Goal: Task Accomplishment & Management: Use online tool/utility

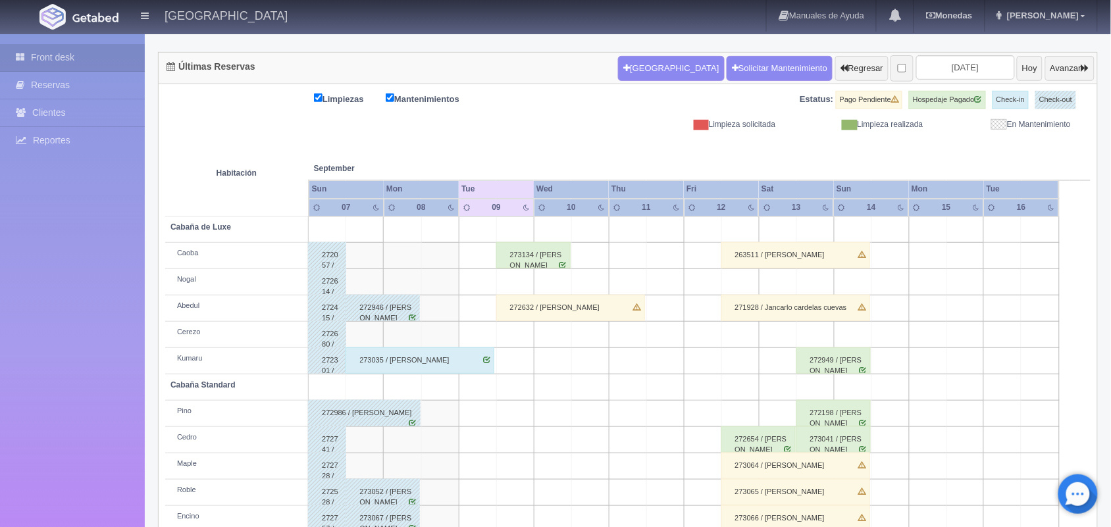
scroll to position [84, 0]
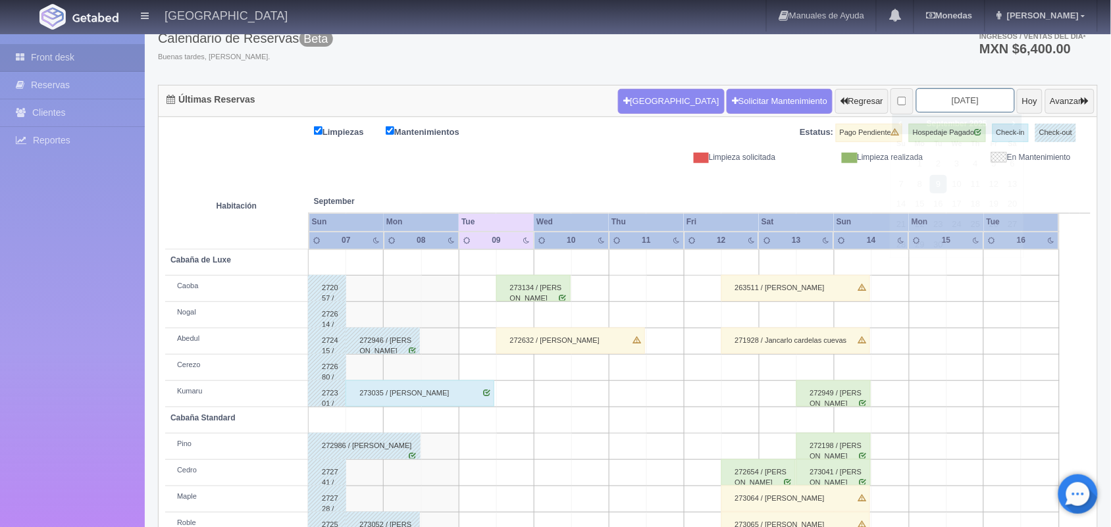
click at [976, 103] on input "[DATE]" at bounding box center [965, 100] width 99 height 24
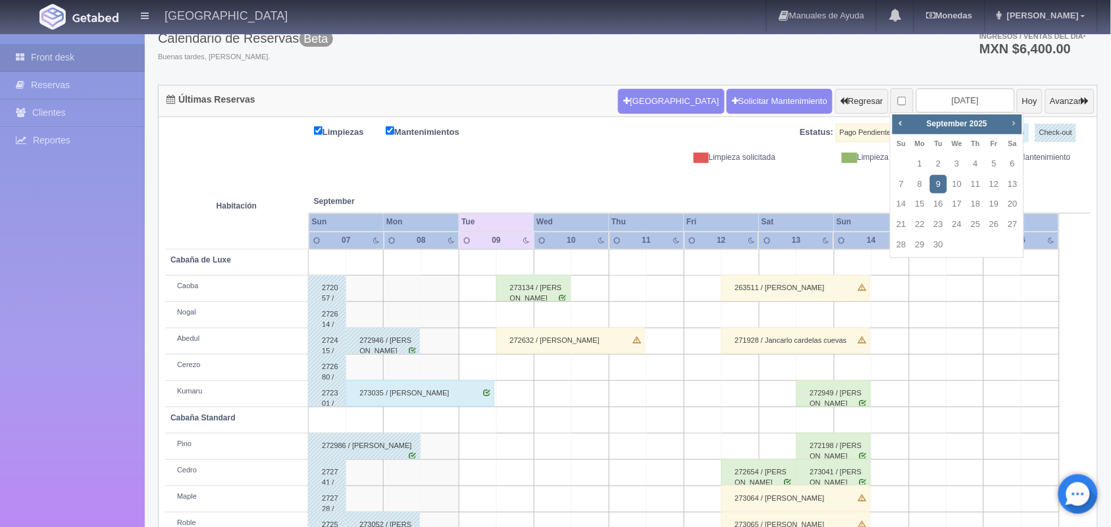
click at [1013, 123] on span "Next" at bounding box center [1014, 123] width 11 height 11
click at [996, 180] on link "7" at bounding box center [994, 184] width 17 height 19
type input "[DATE]"
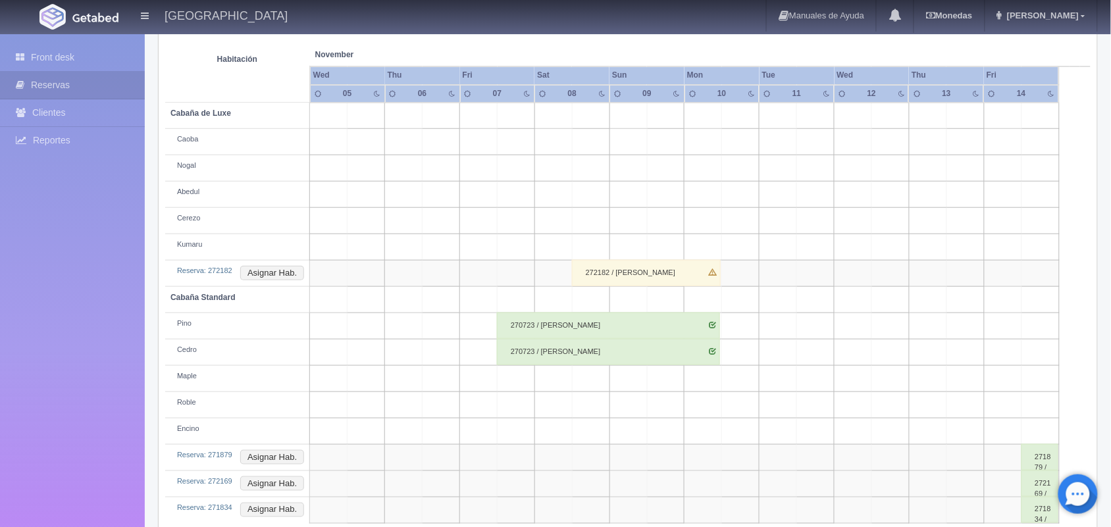
scroll to position [255, 0]
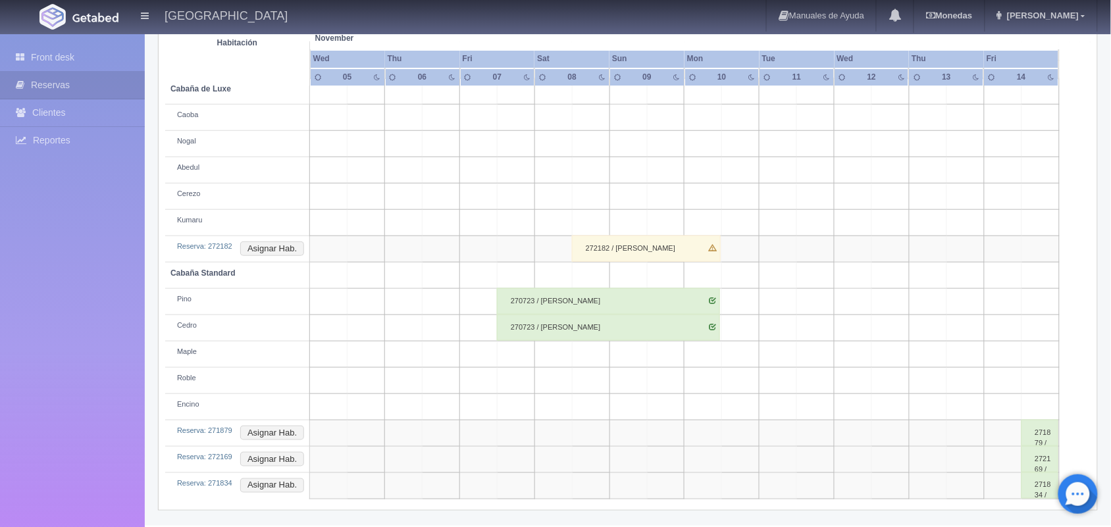
click at [623, 245] on div "272182 / Leslie Guadalupe Ramírez Ríos" at bounding box center [646, 249] width 149 height 26
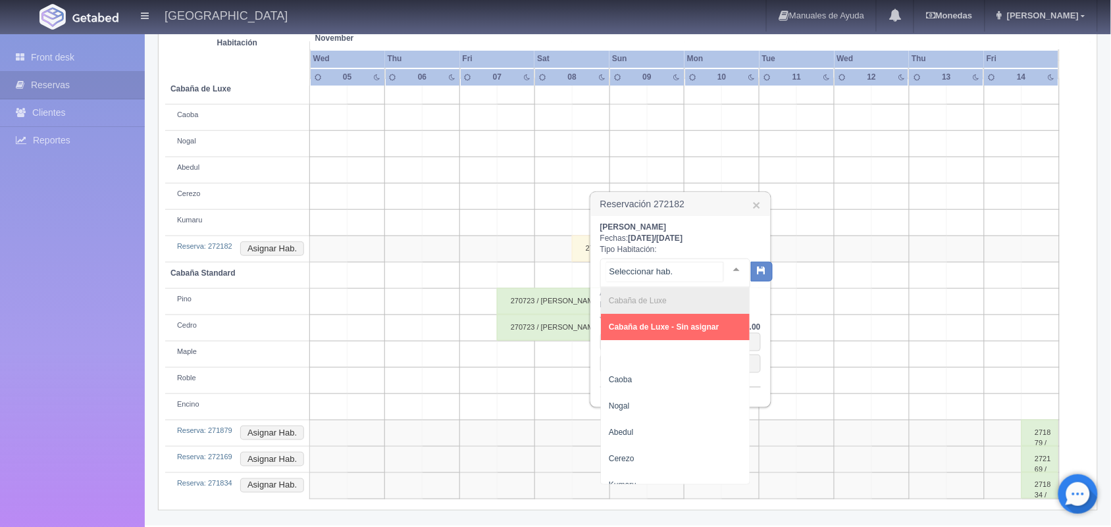
click at [725, 267] on div at bounding box center [736, 269] width 26 height 20
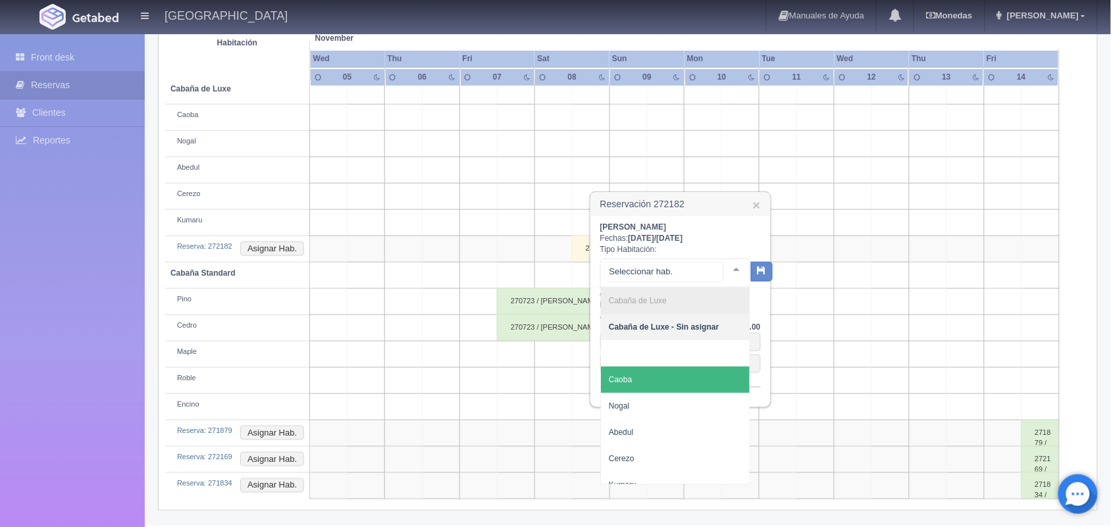
click at [681, 377] on span "Caoba" at bounding box center [675, 380] width 149 height 26
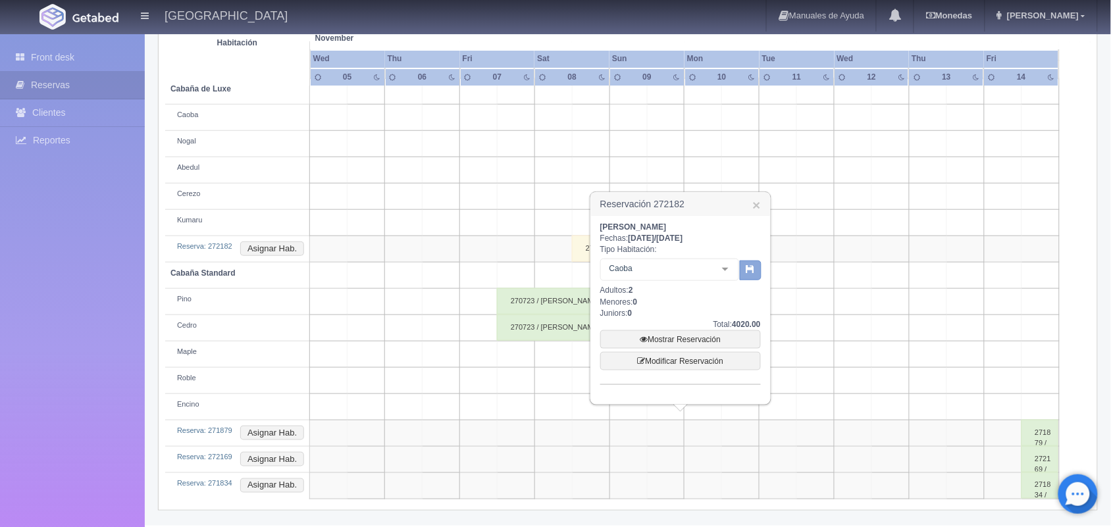
click at [747, 265] on icon "button" at bounding box center [751, 269] width 9 height 9
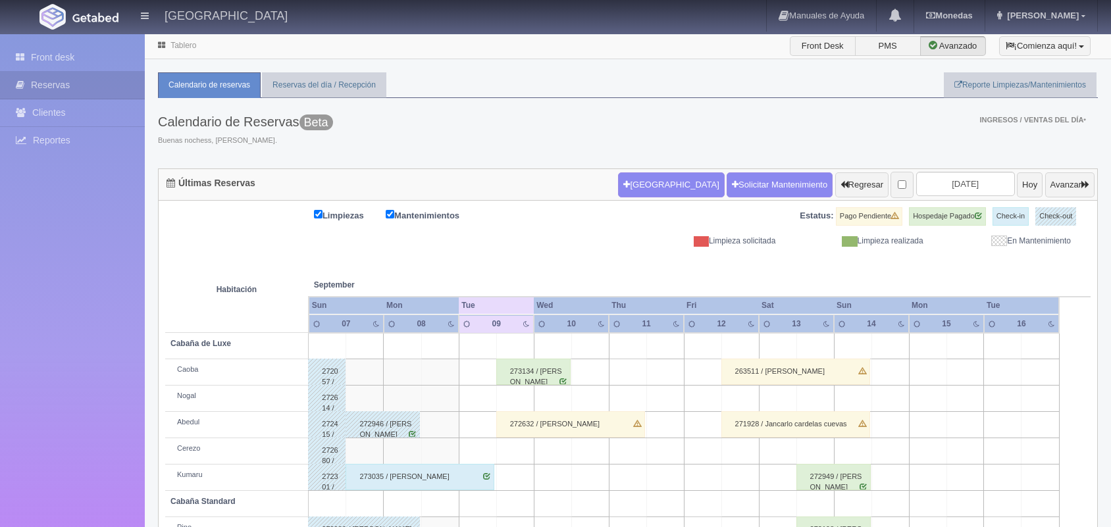
scroll to position [99, 0]
